Goal: Information Seeking & Learning: Learn about a topic

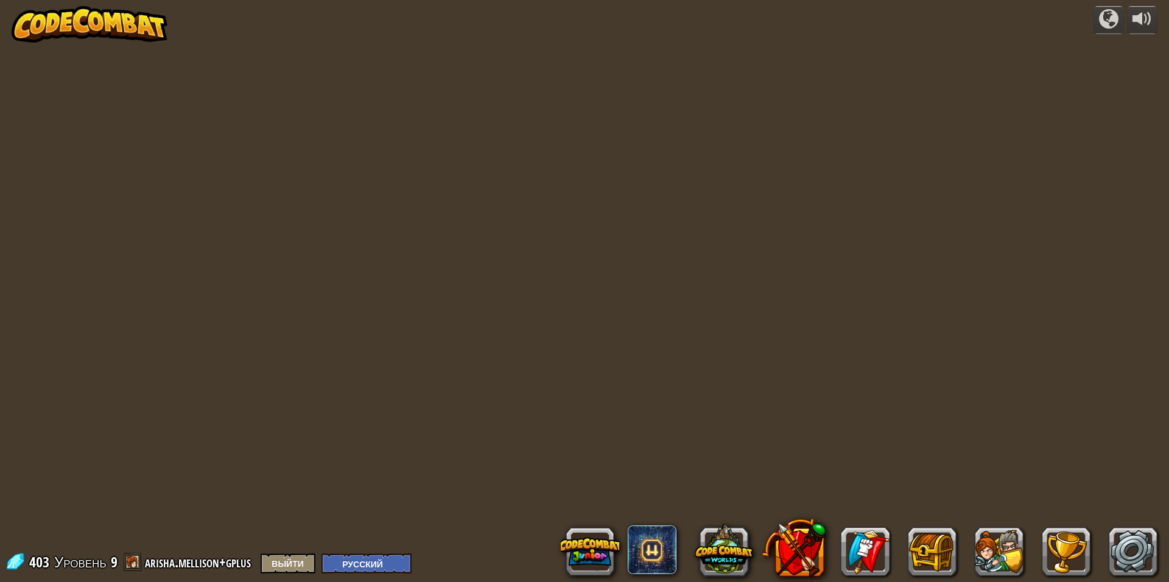
select select "ru"
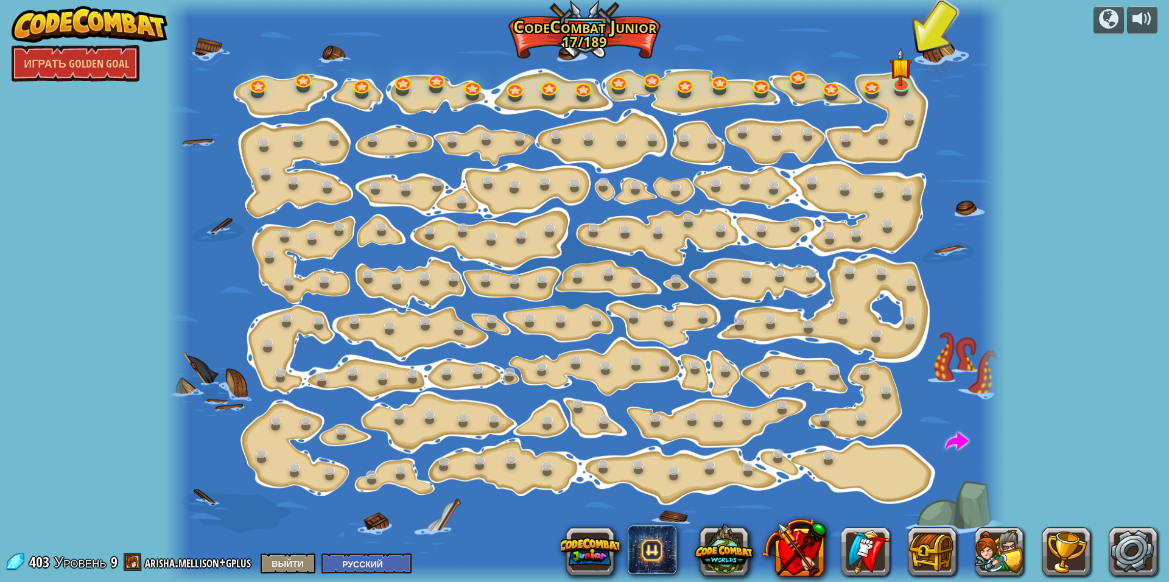
click at [110, 26] on img at bounding box center [90, 24] width 156 height 37
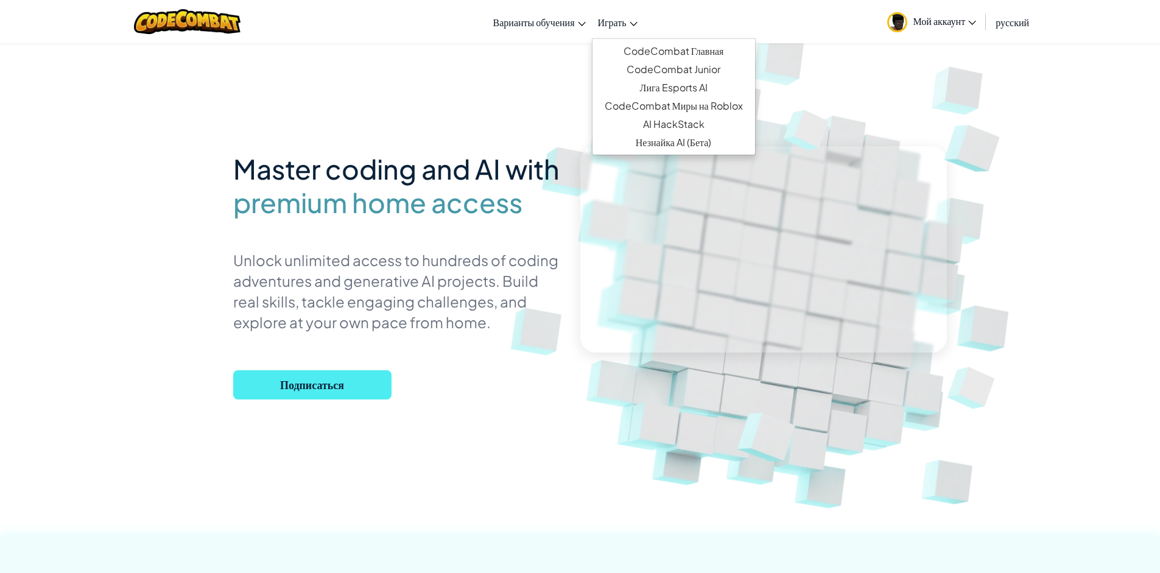
click at [608, 26] on span "Играть" at bounding box center [612, 22] width 29 height 13
click at [665, 46] on link "CodeCombat Главная" at bounding box center [673, 51] width 163 height 18
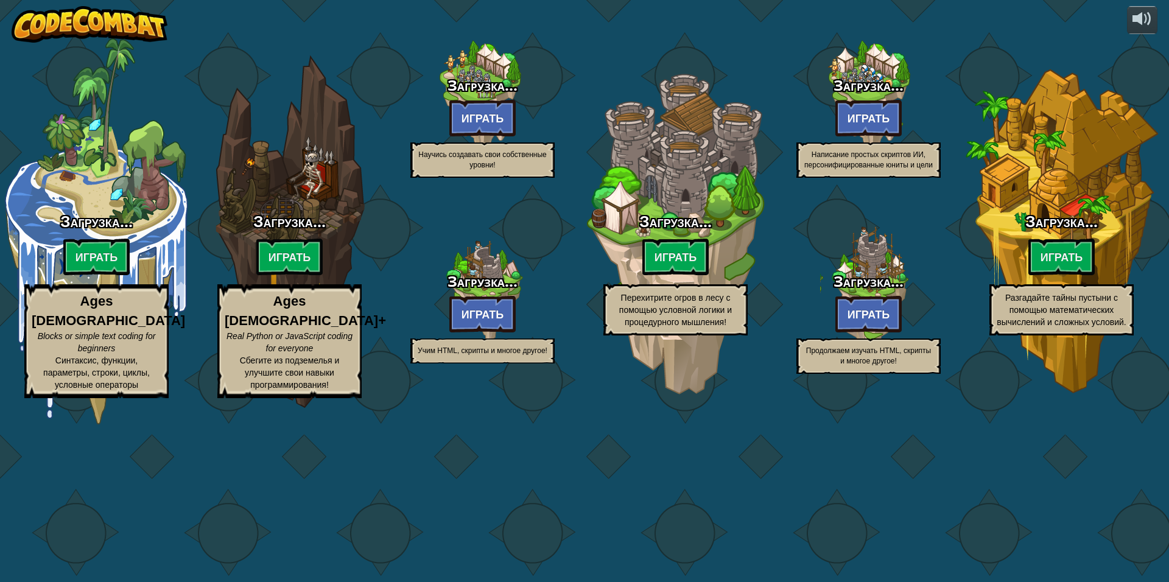
select select "ru"
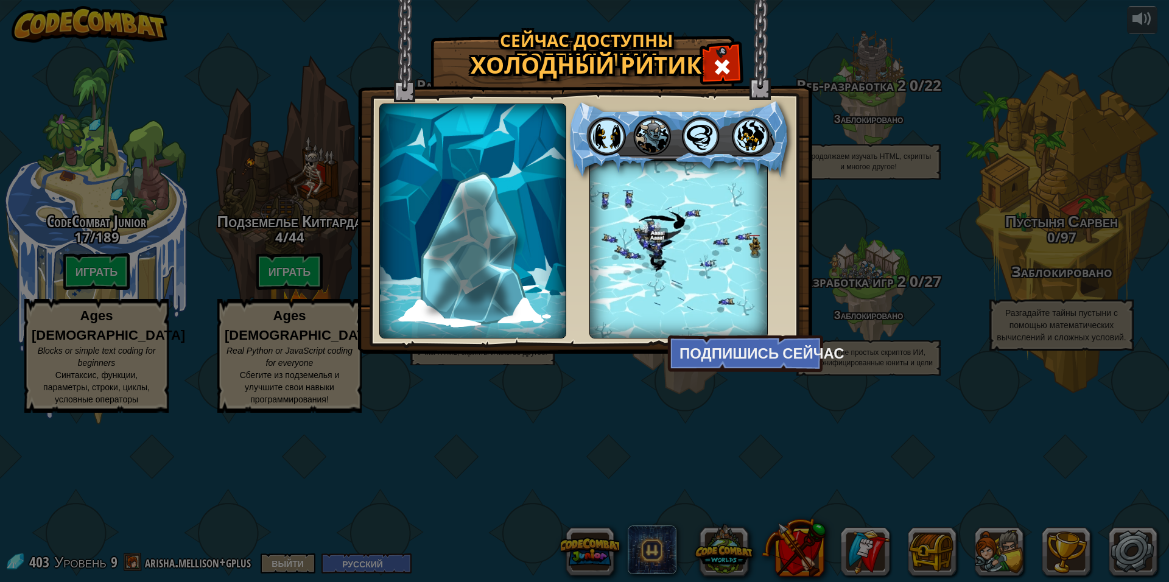
click at [724, 59] on span at bounding box center [721, 66] width 19 height 19
